Goal: Task Accomplishment & Management: Manage account settings

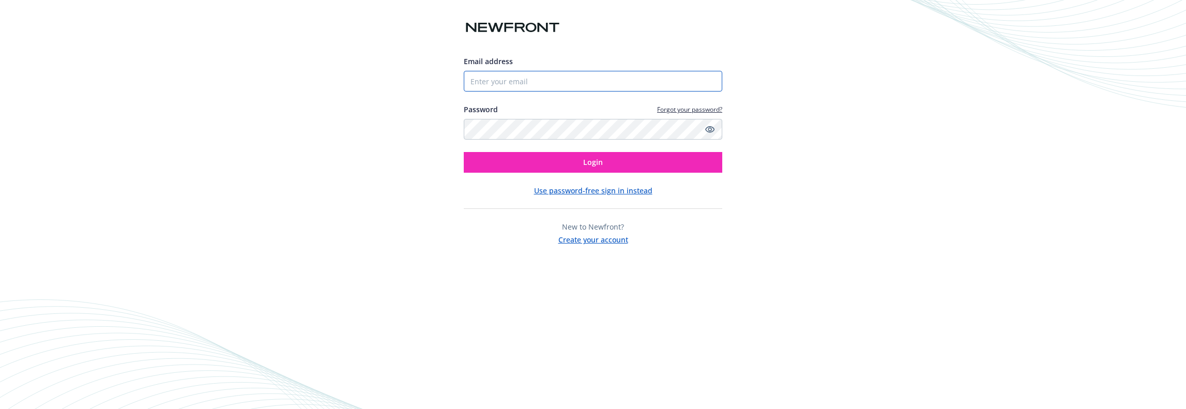
click at [532, 87] on input "Email address" at bounding box center [593, 81] width 259 height 21
type input "[EMAIL_ADDRESS][DOMAIN_NAME]"
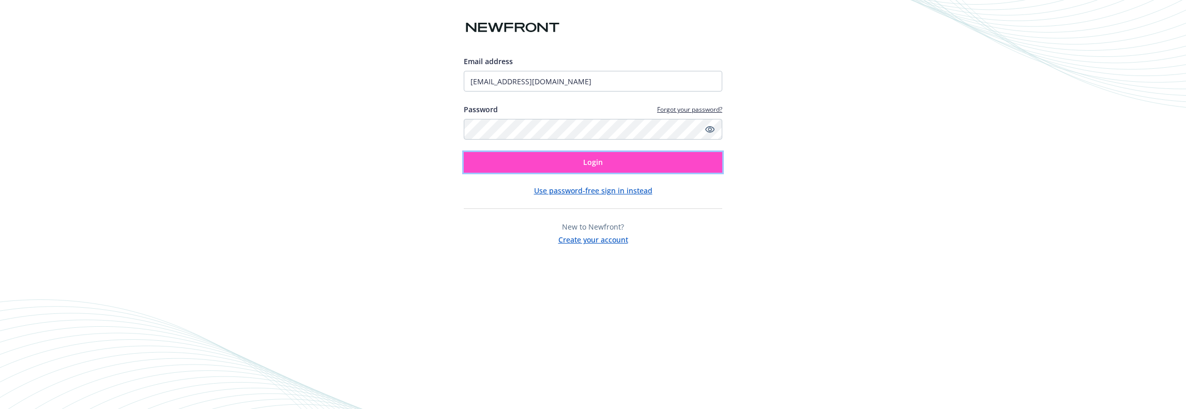
click at [592, 163] on span "Login" at bounding box center [593, 162] width 20 height 10
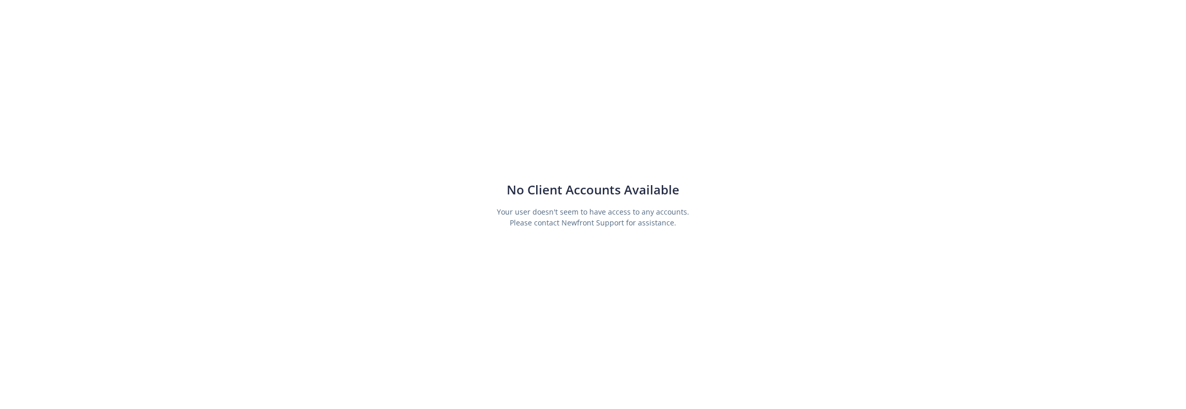
click at [689, 222] on div "No Client Accounts Available Your user doesn't seem to have access to any accou…" at bounding box center [593, 204] width 1186 height 409
